Goal: Task Accomplishment & Management: Use online tool/utility

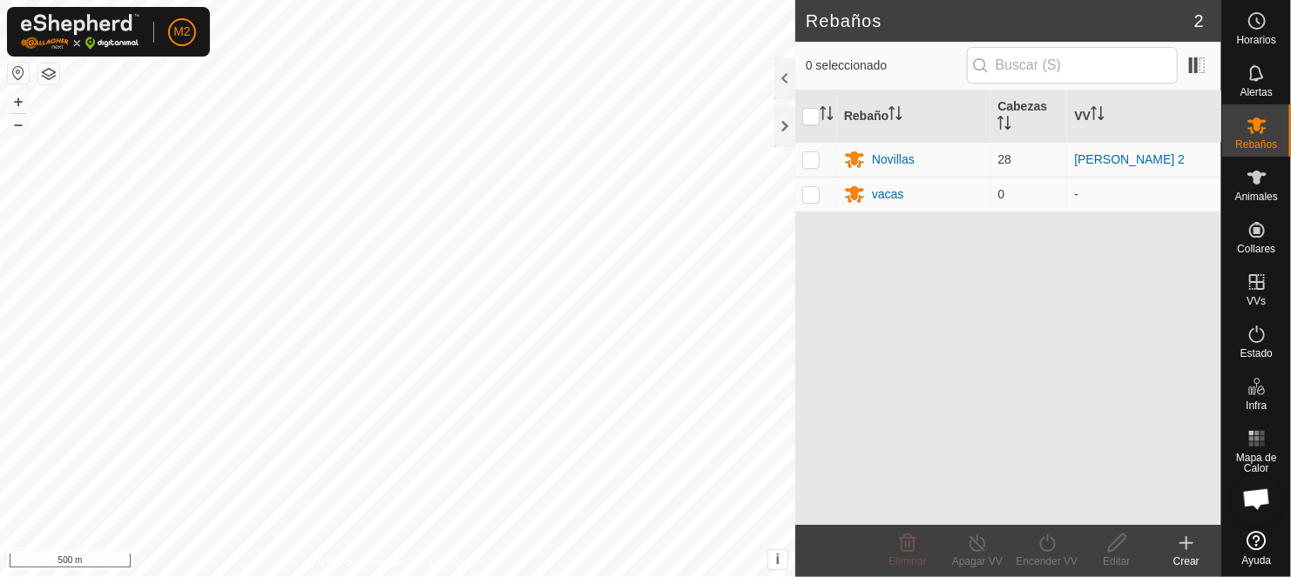
click at [13, 74] on button "button" at bounding box center [18, 73] width 21 height 21
click at [15, 71] on button "button" at bounding box center [18, 73] width 21 height 21
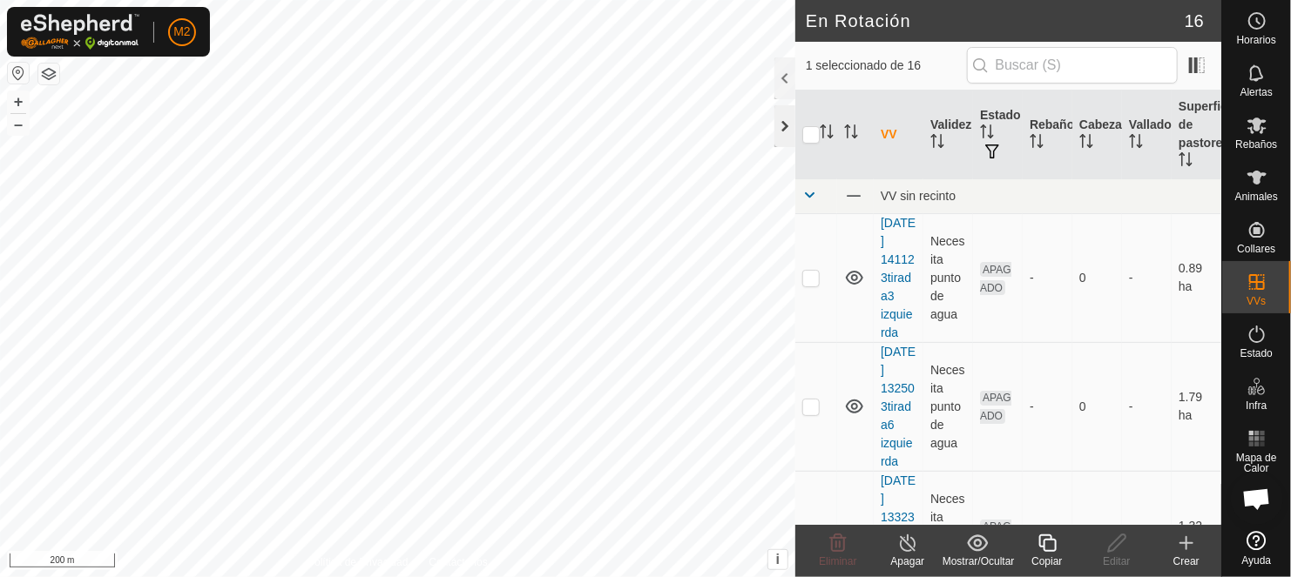
click at [788, 125] on div at bounding box center [784, 126] width 21 height 42
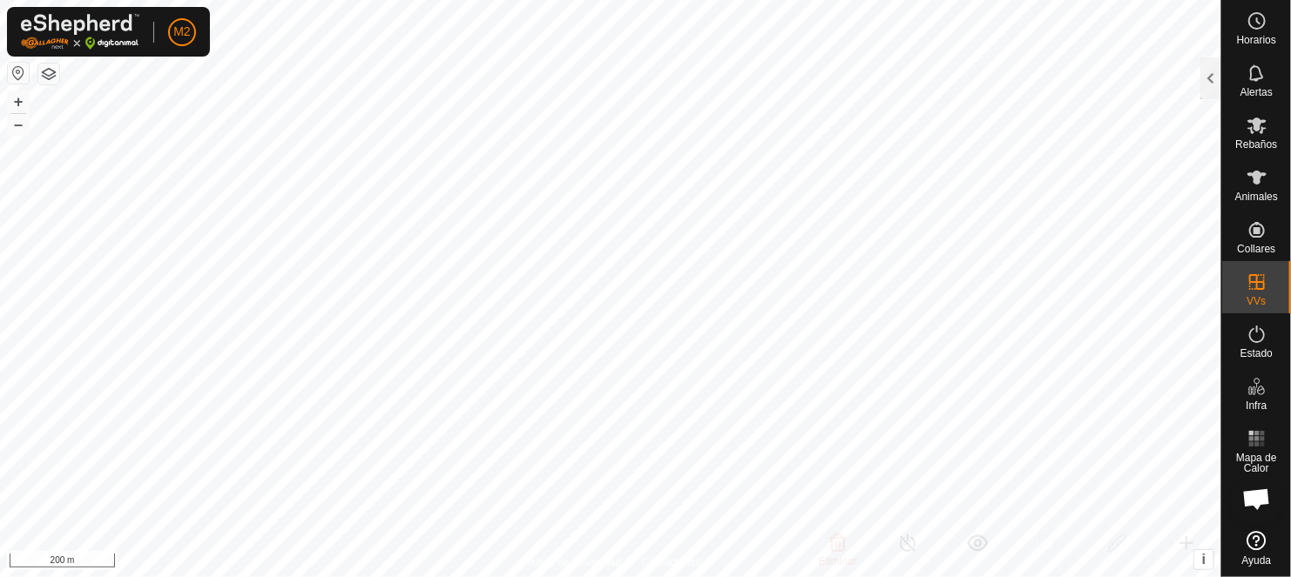
click at [13, 76] on button "button" at bounding box center [18, 73] width 21 height 21
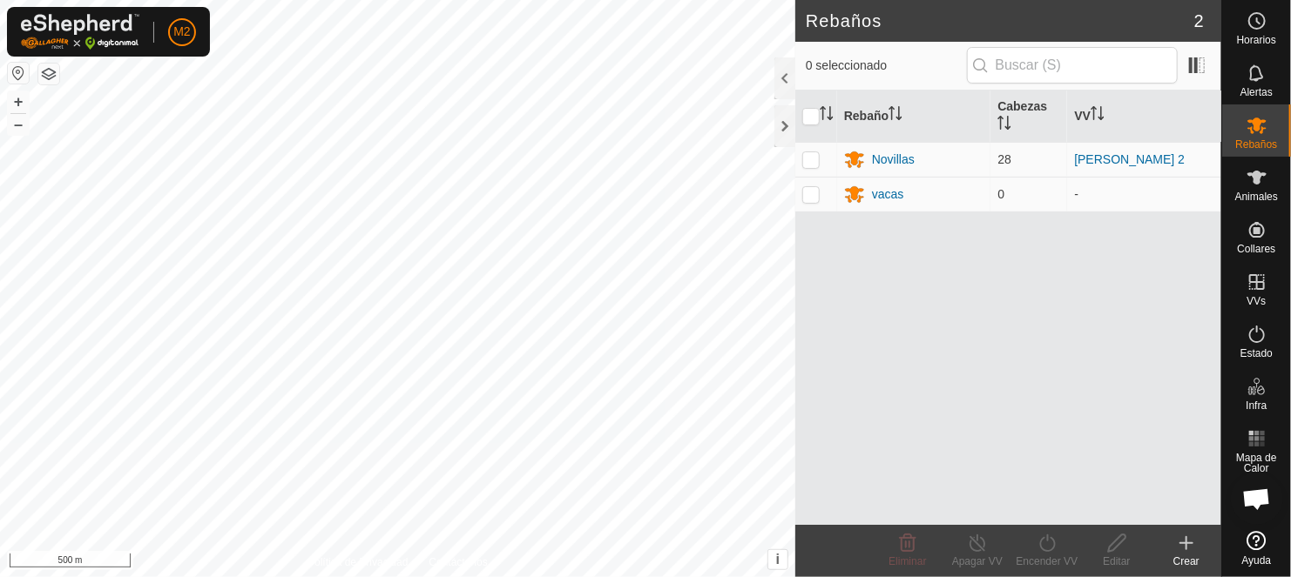
click at [11, 68] on button "button" at bounding box center [18, 73] width 21 height 21
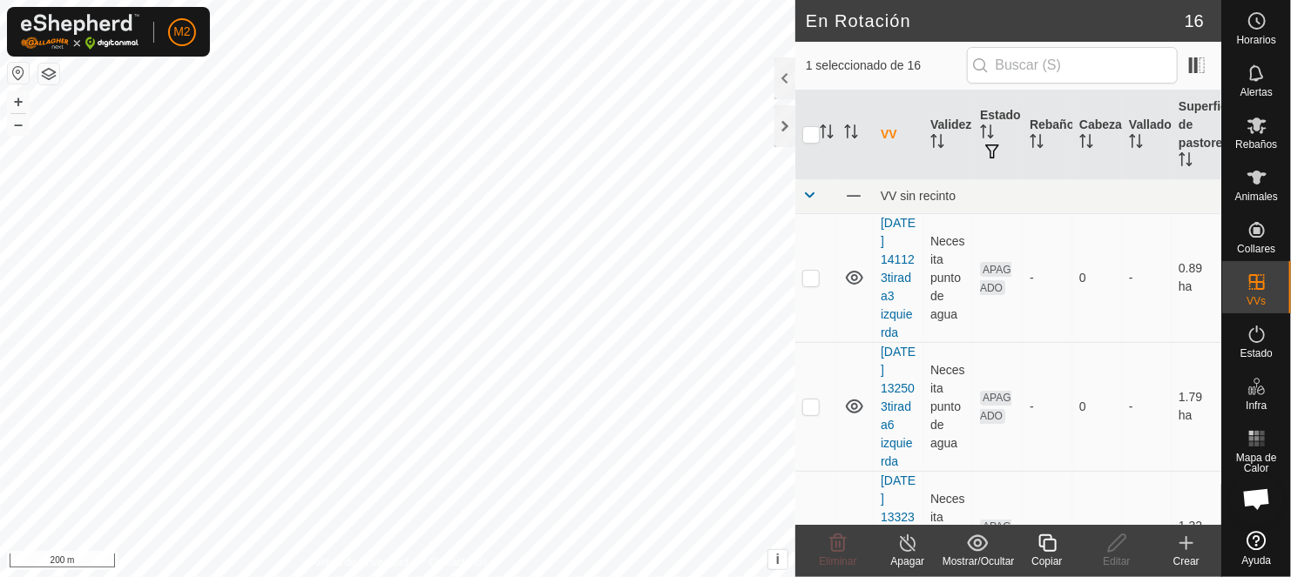
click at [1041, 548] on icon at bounding box center [1047, 543] width 22 height 21
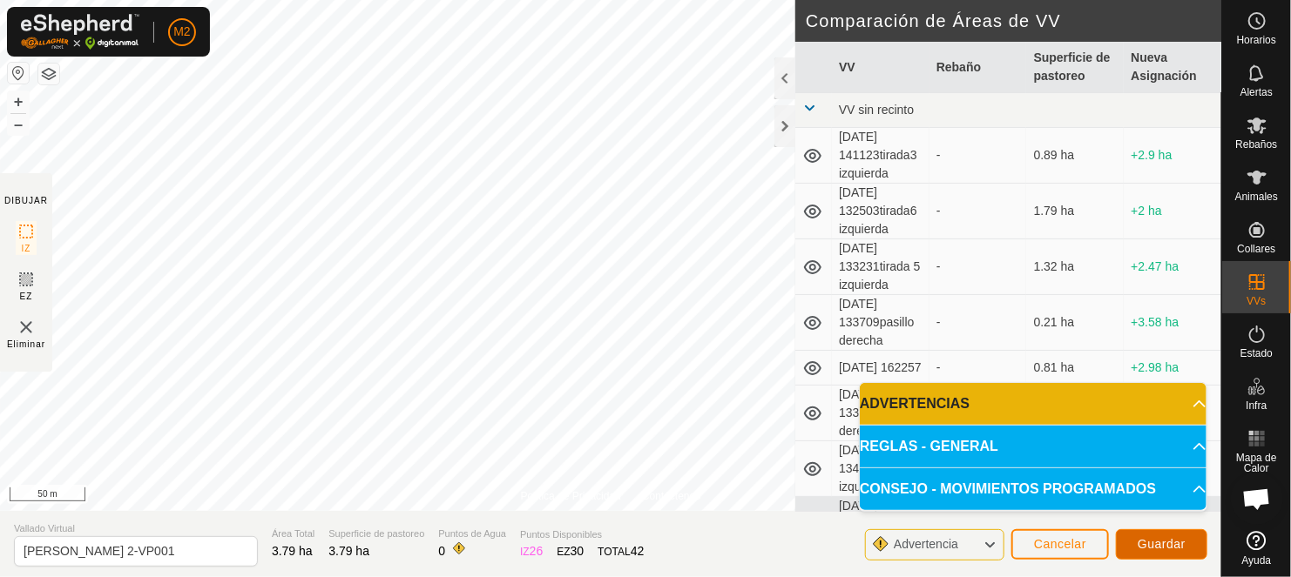
click at [1143, 537] on span "Guardar" at bounding box center [1162, 544] width 48 height 14
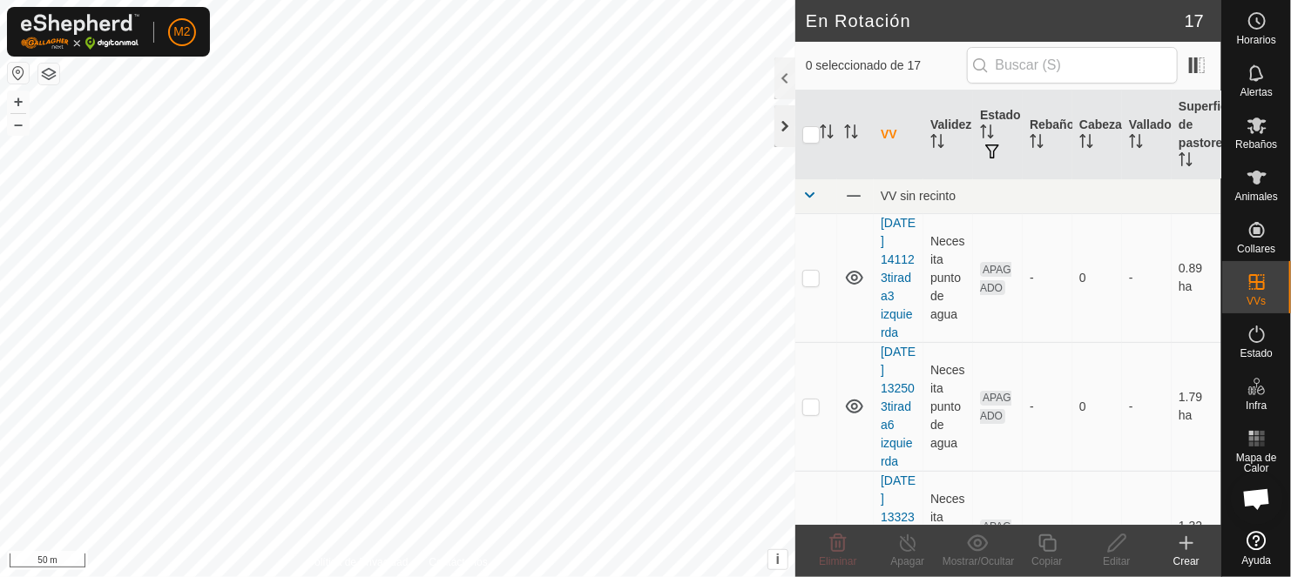
click at [787, 127] on div at bounding box center [784, 126] width 21 height 42
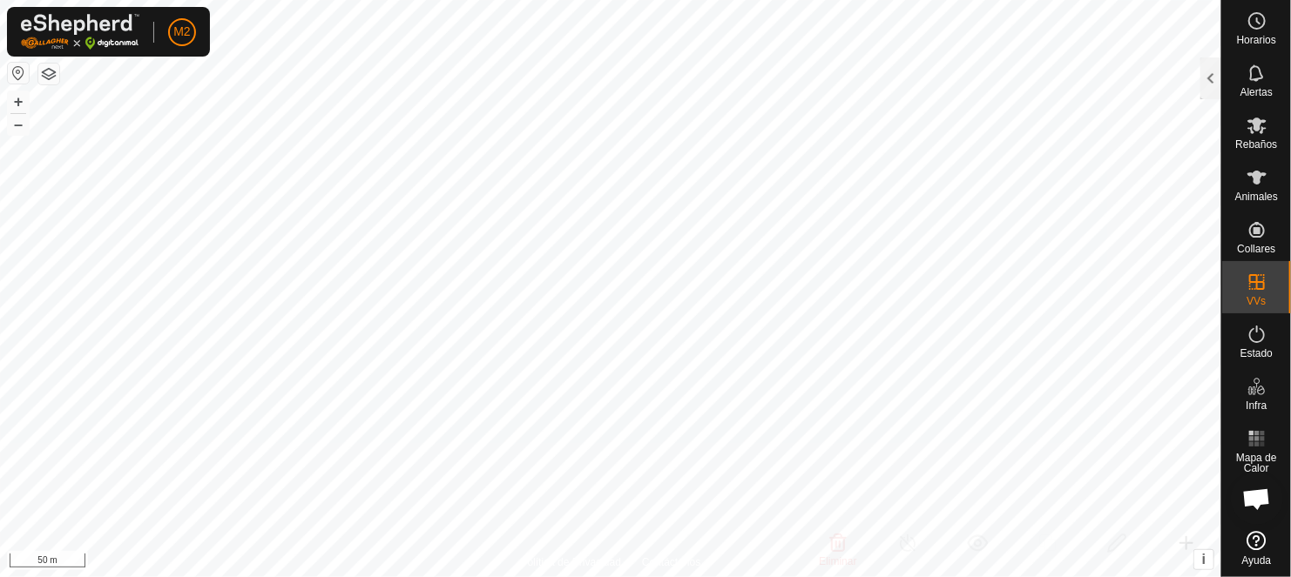
click at [639, 98] on div "M2 Horarios Alertas Rebaños Animales Collares VVs Estado Infra Mapa de Calor Ay…" at bounding box center [645, 288] width 1291 height 577
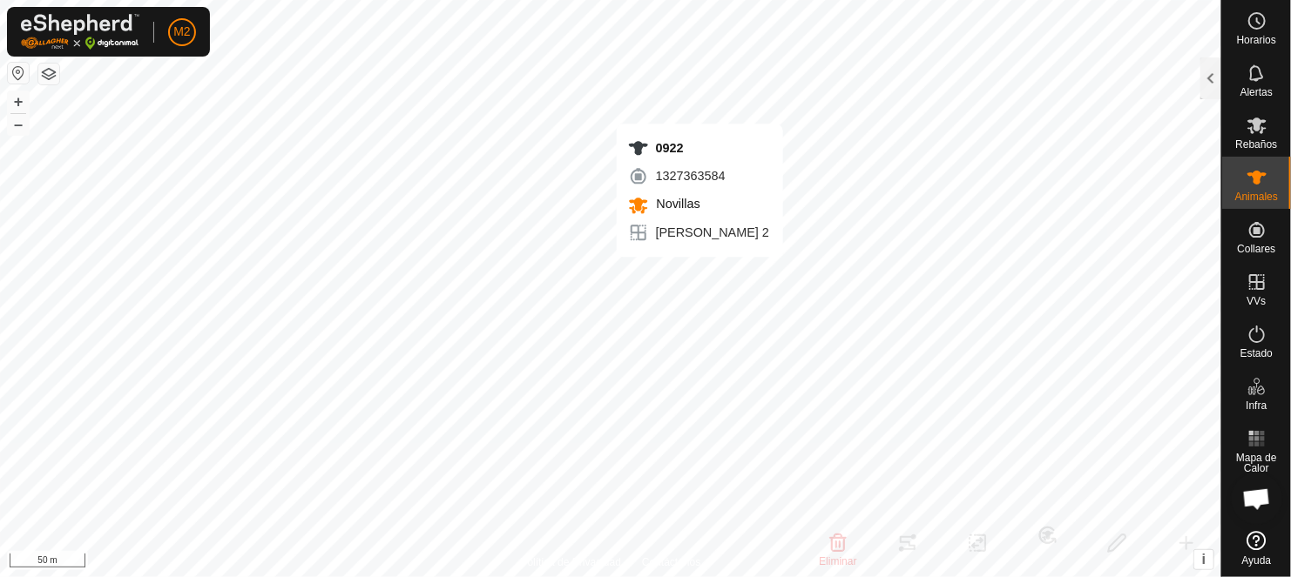
checkbox input "true"
checkbox input "false"
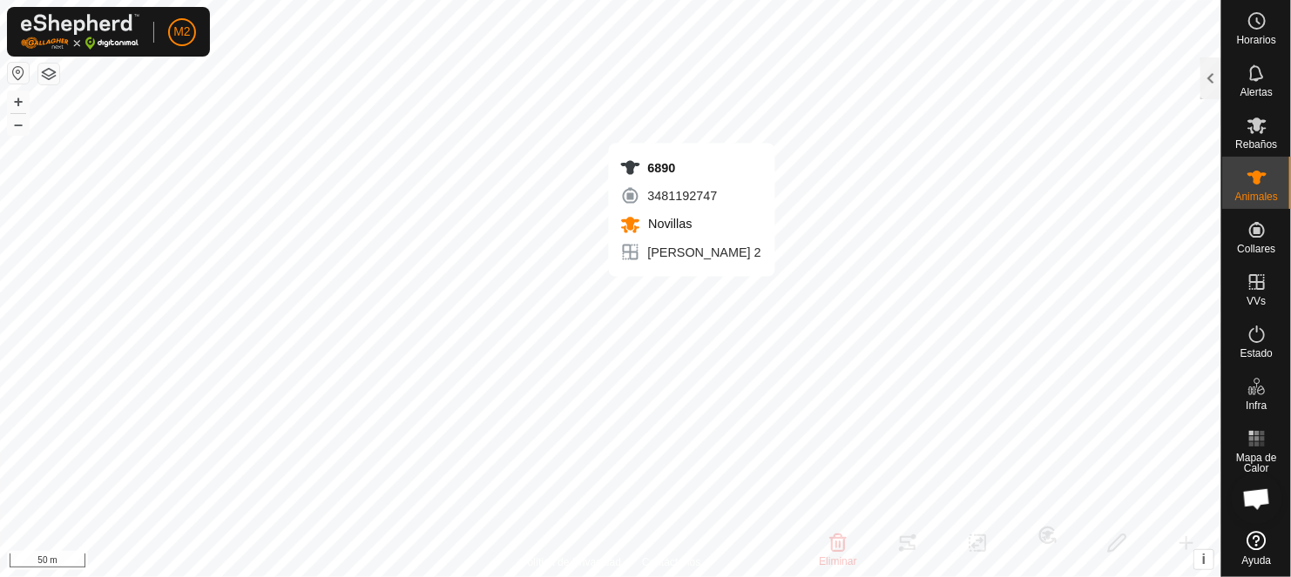
checkbox input "false"
checkbox input "true"
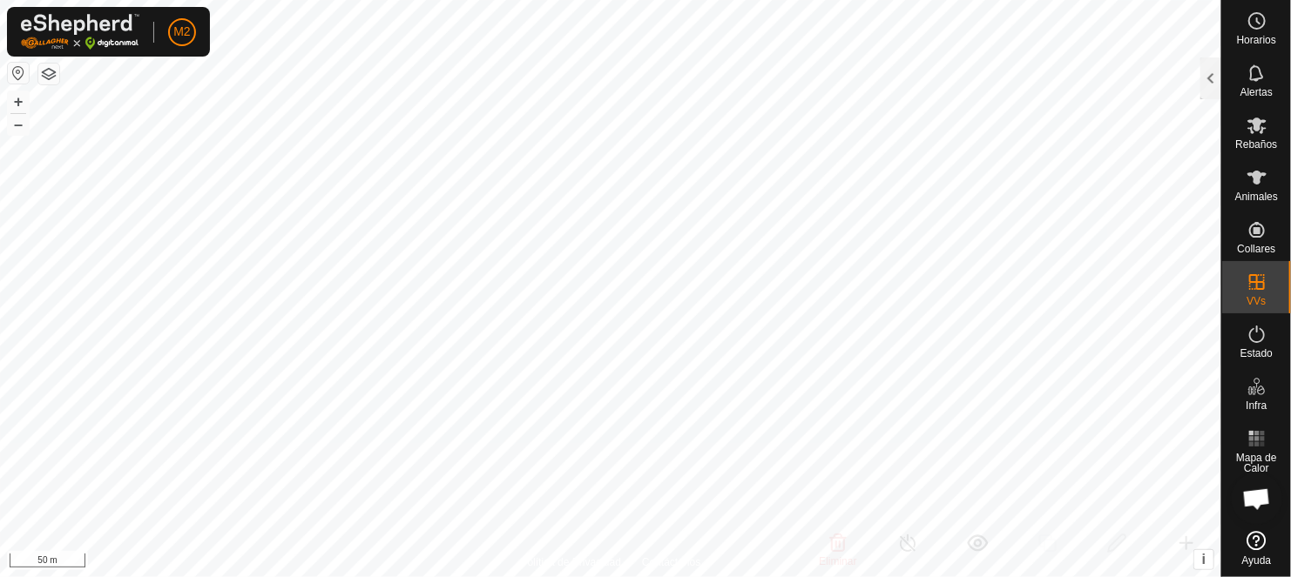
checkbox input "false"
checkbox input "true"
click at [1247, 133] on icon at bounding box center [1256, 125] width 21 height 21
click at [1212, 86] on div at bounding box center [1210, 78] width 21 height 42
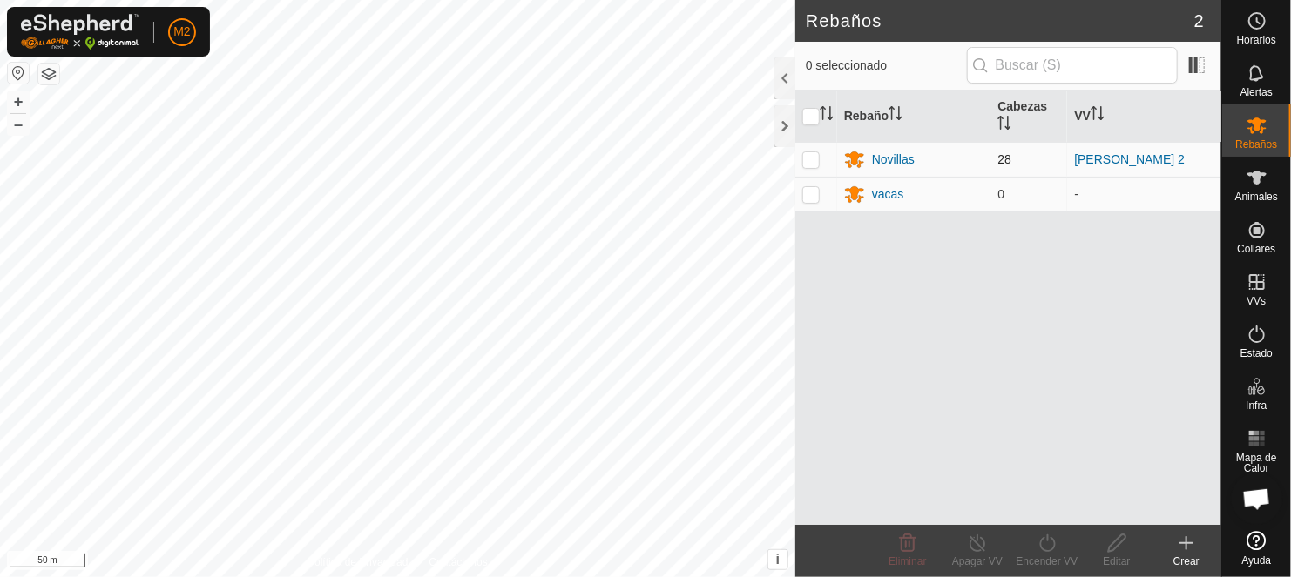
click at [807, 157] on p-checkbox at bounding box center [810, 159] width 17 height 14
checkbox input "true"
click at [1041, 549] on icon at bounding box center [1047, 543] width 22 height 21
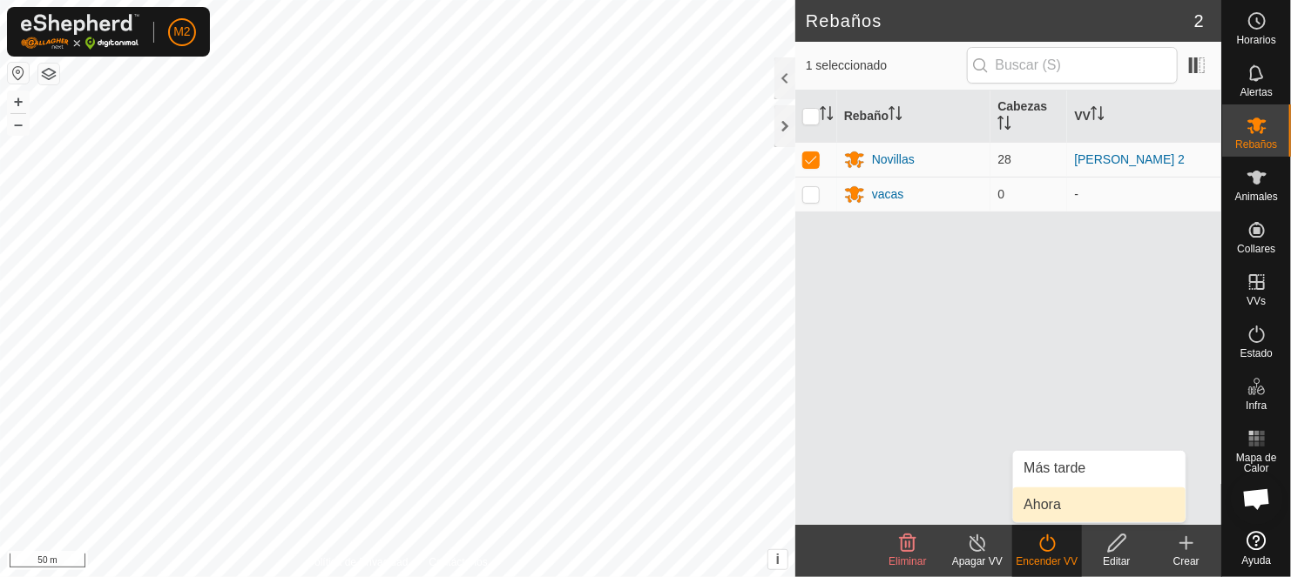
click at [1043, 497] on link "Ahora" at bounding box center [1099, 505] width 172 height 35
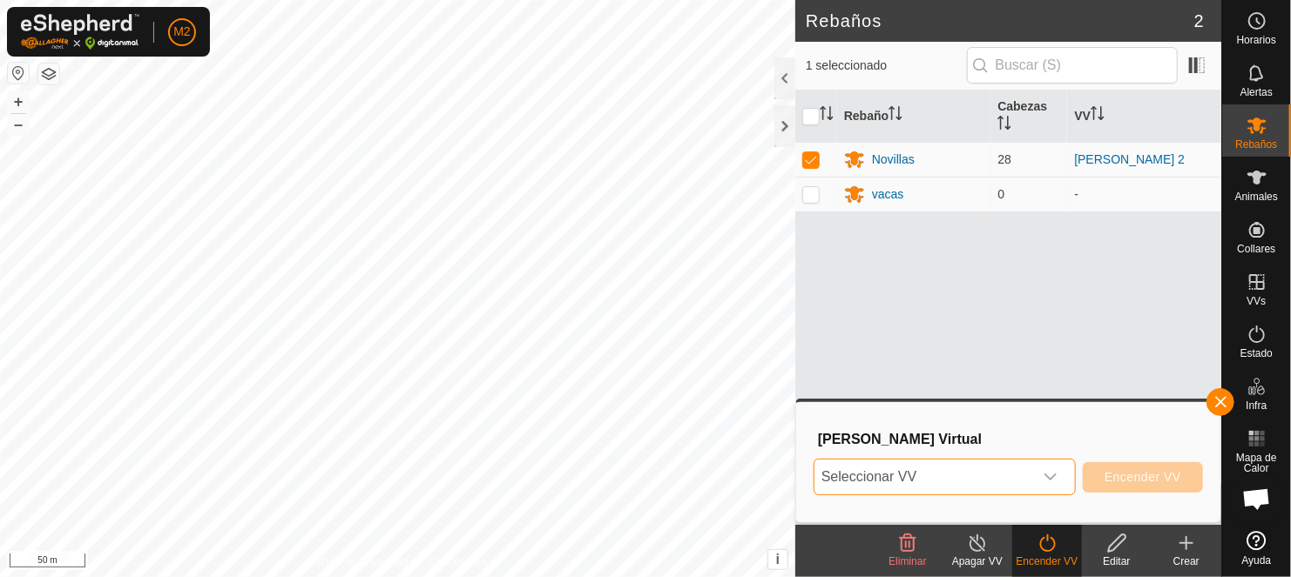
click at [938, 472] on span "Seleccionar VV" at bounding box center [923, 477] width 219 height 35
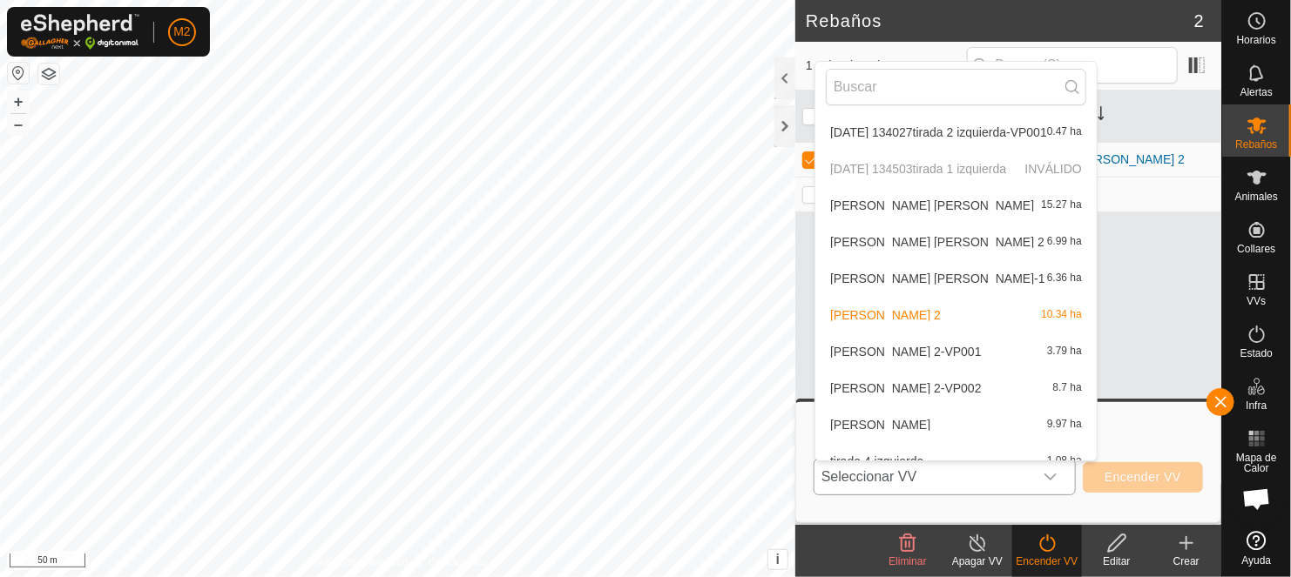
scroll to position [311, 0]
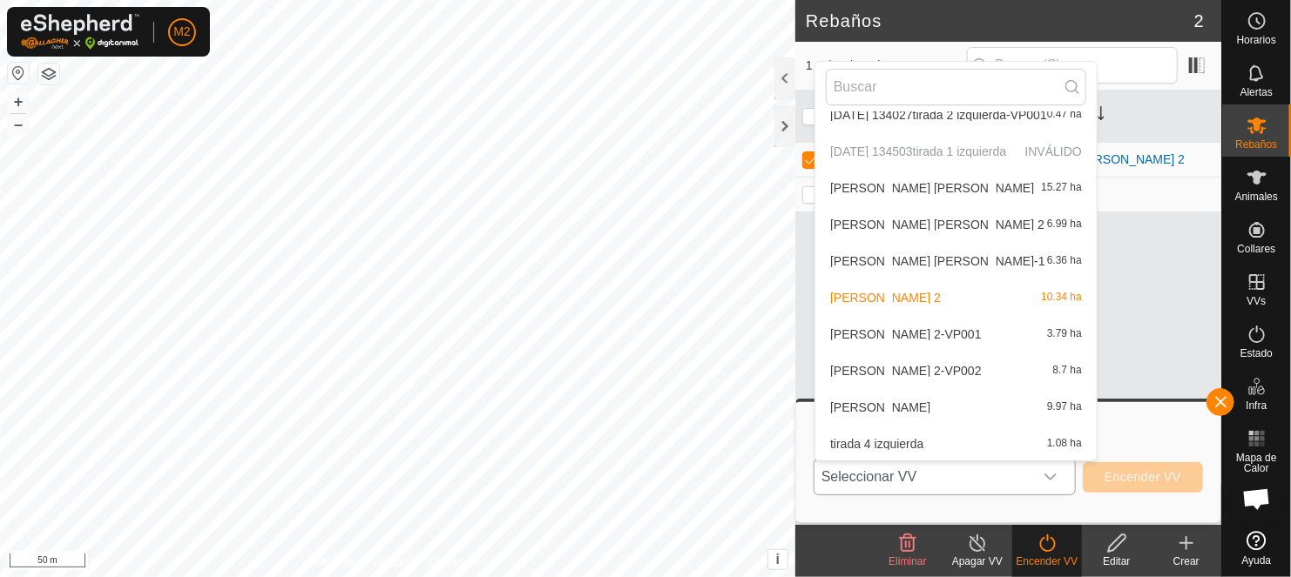
click at [901, 328] on li "manuel jose 2-VP001 3.79 ha" at bounding box center [955, 334] width 281 height 35
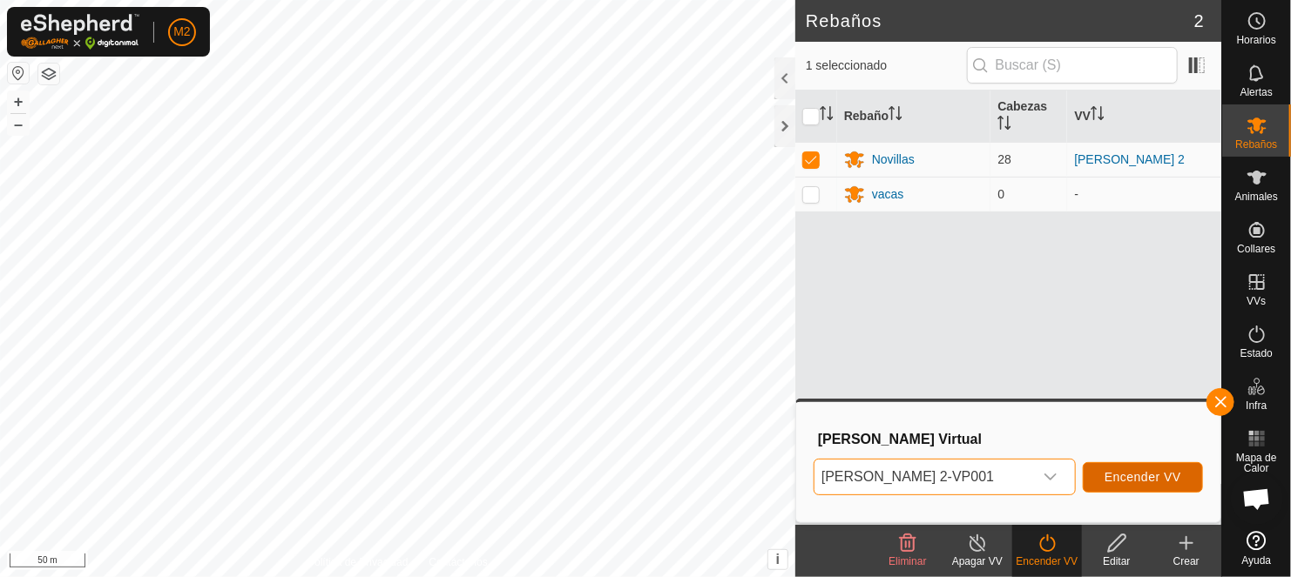
click at [1133, 472] on span "Encender VV" at bounding box center [1142, 477] width 77 height 14
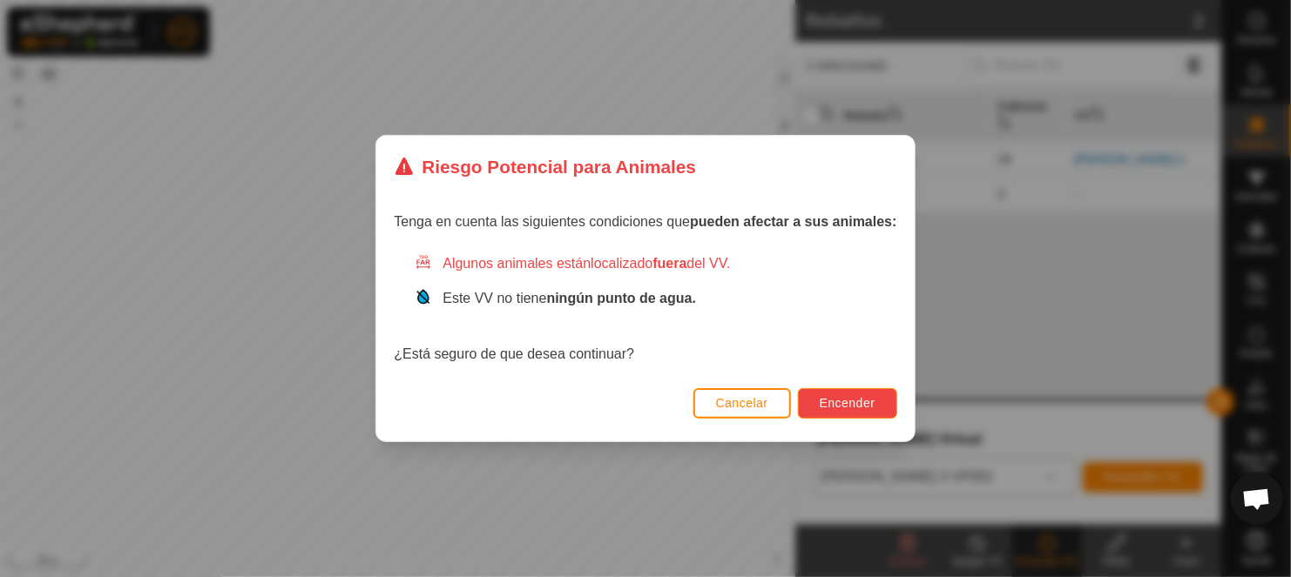
click at [834, 400] on span "Encender" at bounding box center [848, 403] width 56 height 14
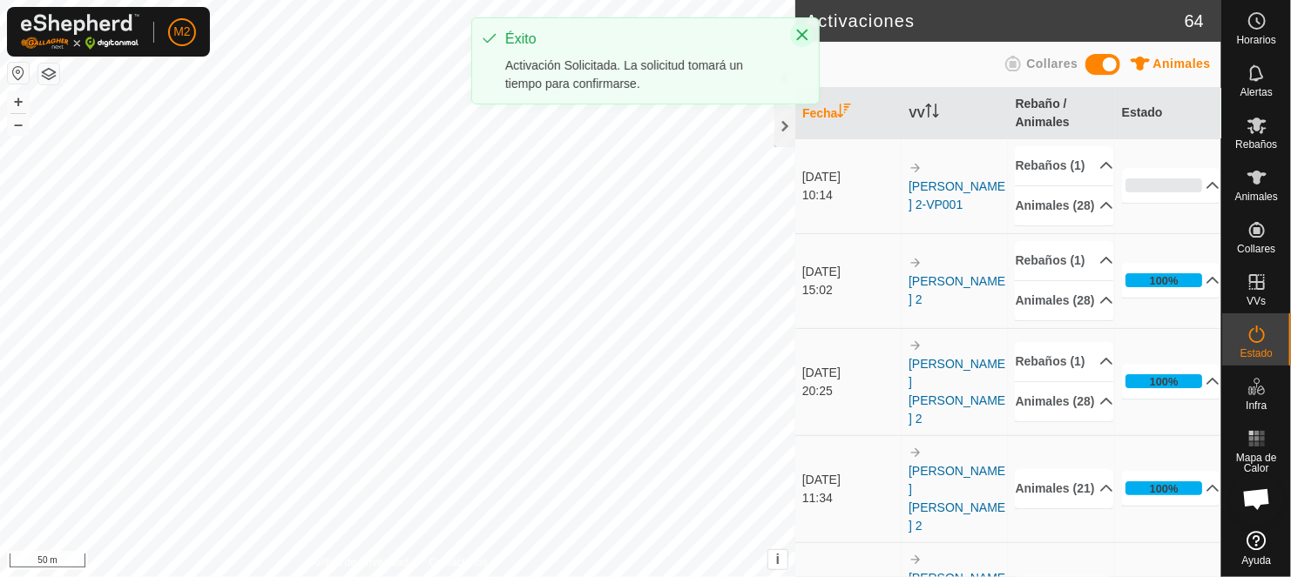
click at [800, 32] on icon "Close" at bounding box center [802, 35] width 11 height 11
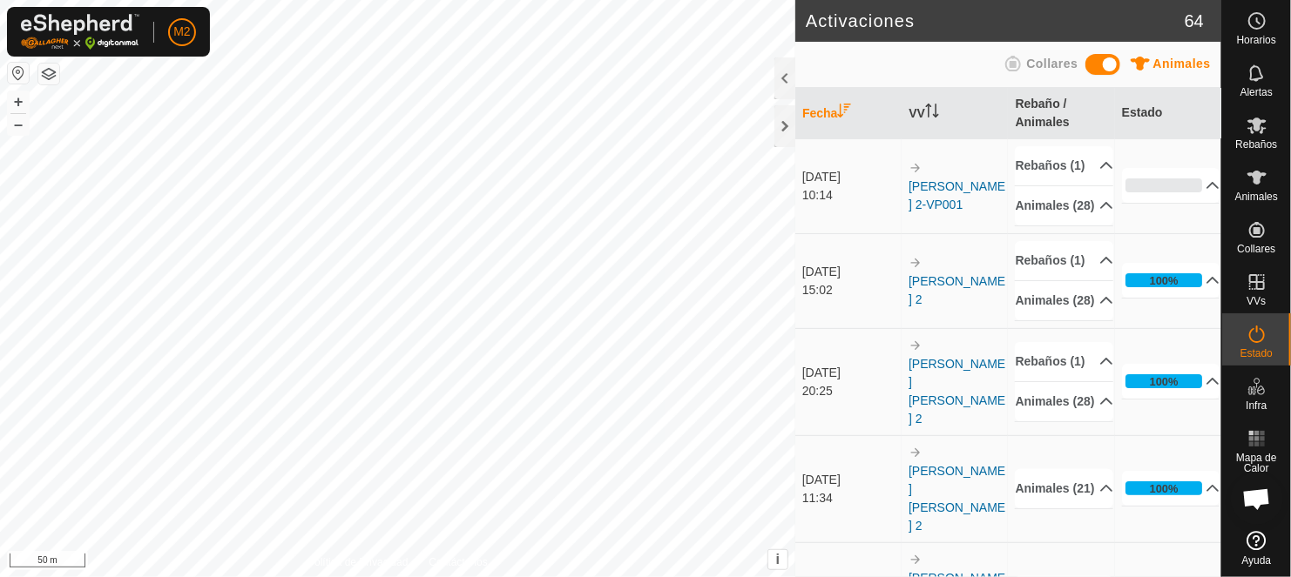
click at [1013, 63] on icon at bounding box center [1013, 64] width 16 height 16
click at [1113, 71] on span at bounding box center [1102, 64] width 35 height 21
click at [1090, 66] on span at bounding box center [1102, 64] width 35 height 21
click at [1115, 59] on span at bounding box center [1102, 64] width 35 height 21
click at [777, 125] on div at bounding box center [784, 126] width 21 height 42
